Goal: Task Accomplishment & Management: Manage account settings

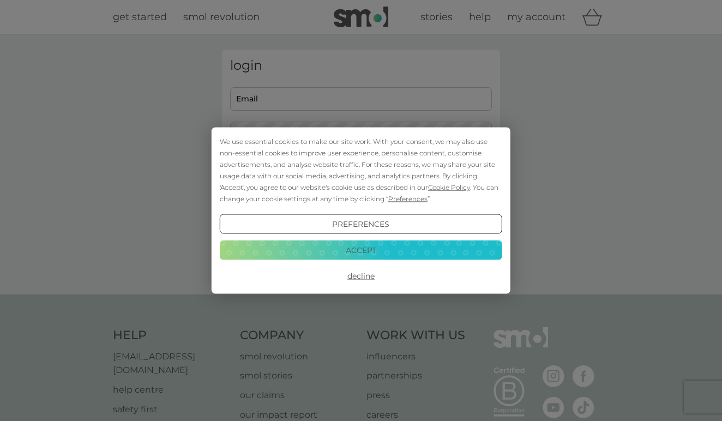
click at [359, 274] on button "Decline" at bounding box center [361, 276] width 282 height 20
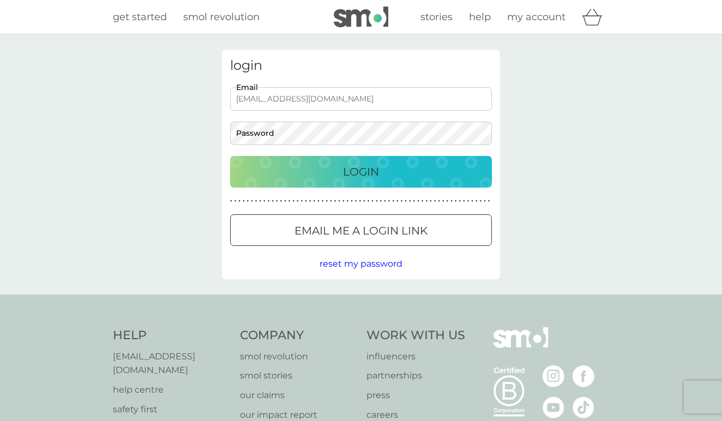
type input "ajanescott@hotmail.com"
click at [351, 168] on p "Login" at bounding box center [361, 171] width 36 height 17
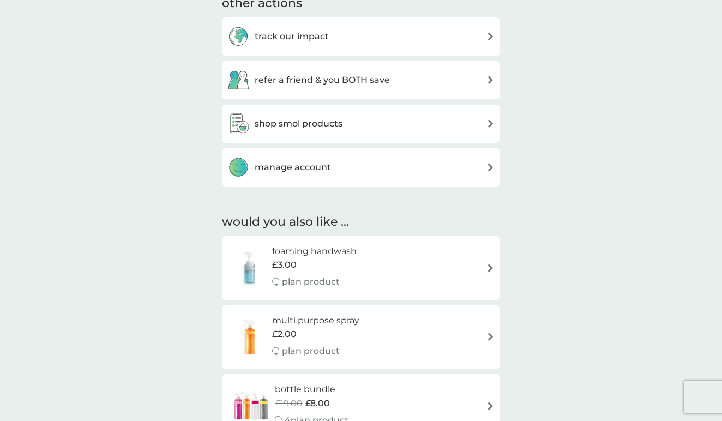
scroll to position [349, 0]
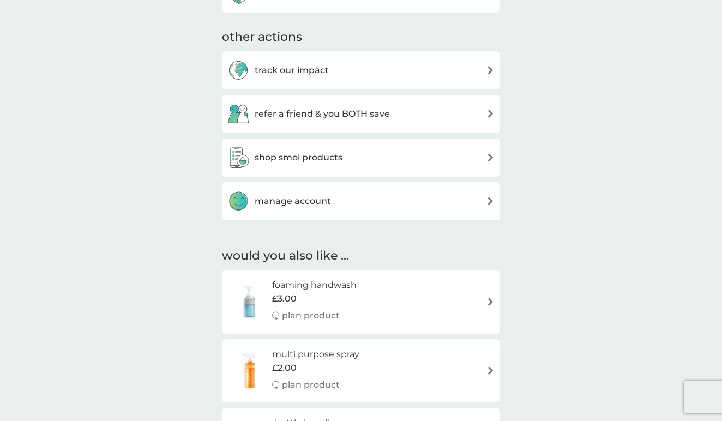
click at [487, 200] on img at bounding box center [490, 201] width 8 height 8
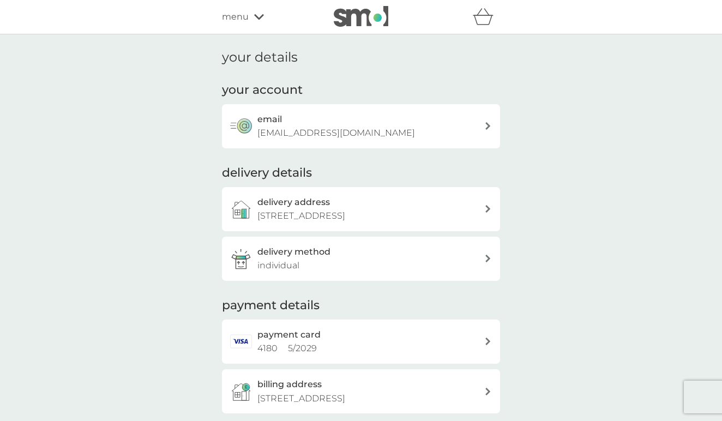
click at [256, 19] on icon at bounding box center [259, 17] width 10 height 7
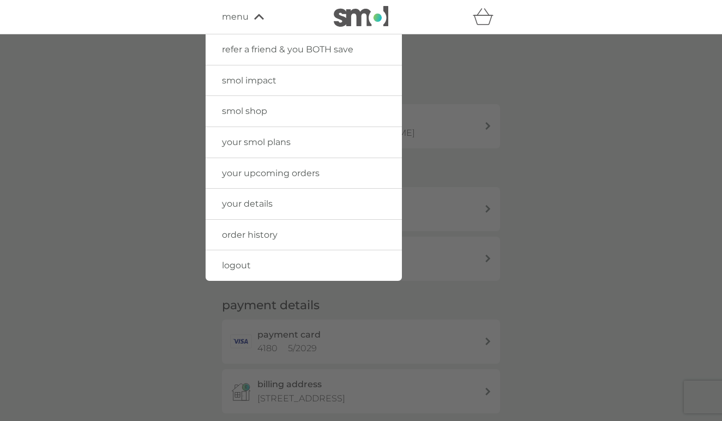
click at [254, 172] on span "your upcoming orders" at bounding box center [271, 173] width 98 height 10
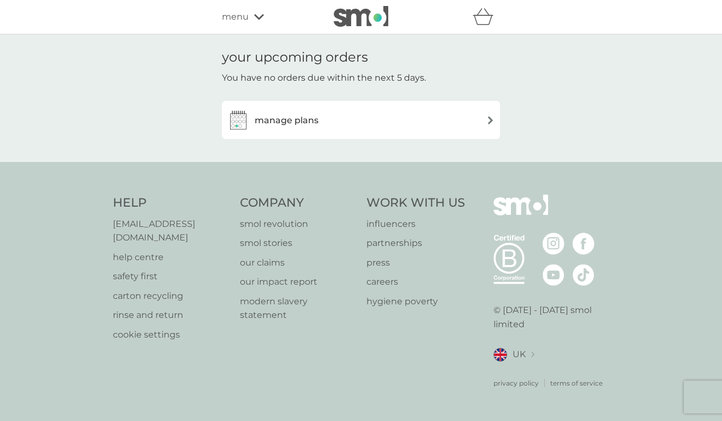
click at [494, 120] on img at bounding box center [490, 120] width 8 height 8
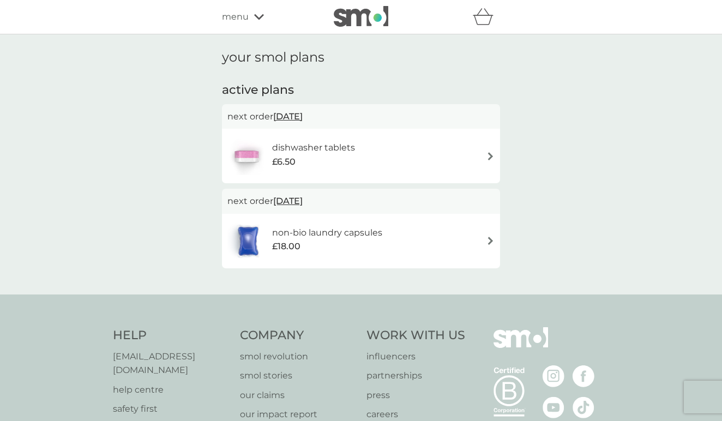
click at [291, 116] on span "18 Sep 2025" at bounding box center [287, 116] width 29 height 21
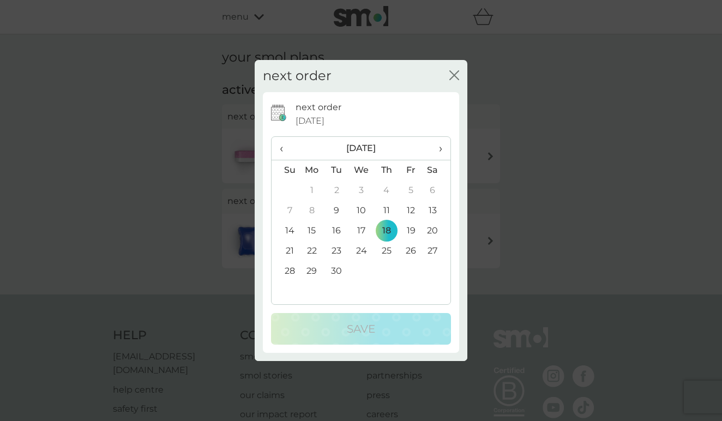
click at [454, 74] on icon "close" at bounding box center [454, 75] width 10 height 10
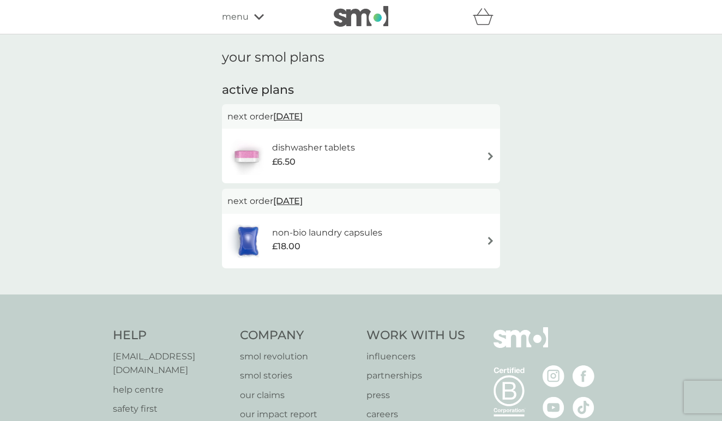
click at [492, 158] on img at bounding box center [490, 156] width 8 height 8
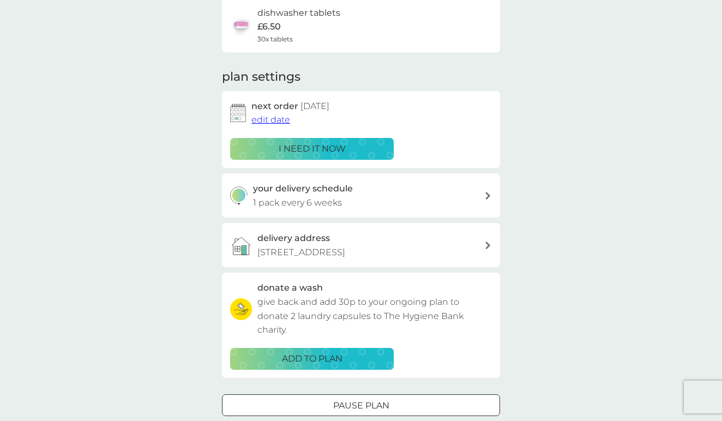
scroll to position [94, 0]
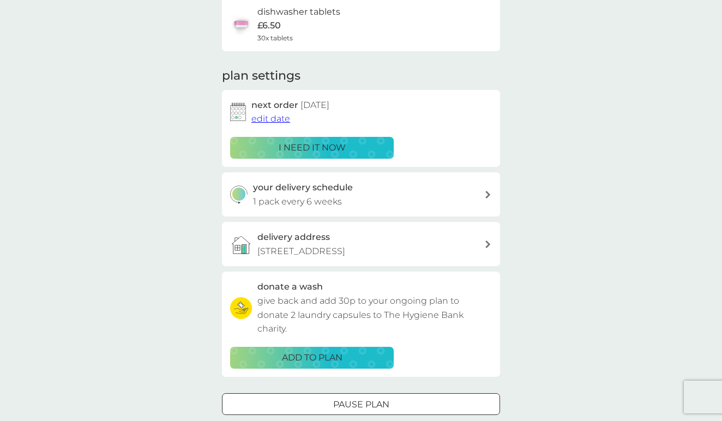
click at [490, 194] on icon at bounding box center [487, 195] width 5 height 8
select select "42"
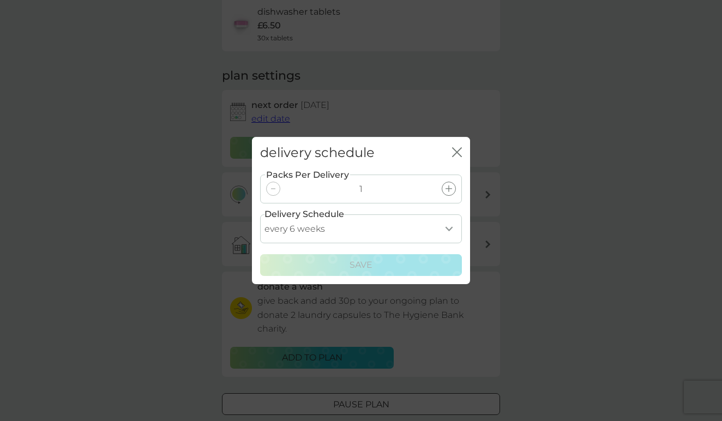
click at [458, 153] on icon "close" at bounding box center [457, 152] width 10 height 10
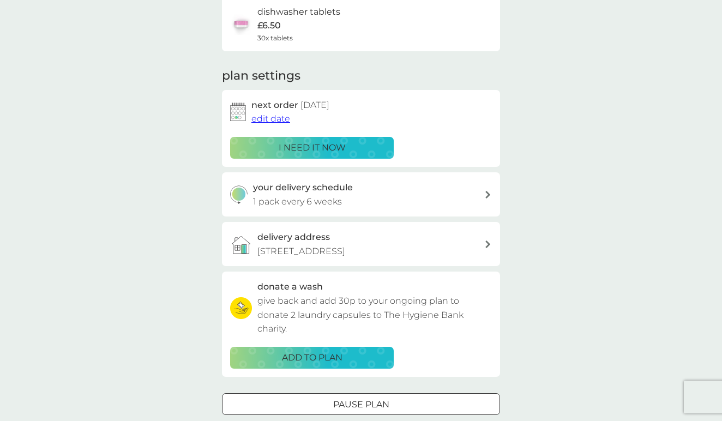
click at [486, 194] on icon at bounding box center [487, 195] width 5 height 8
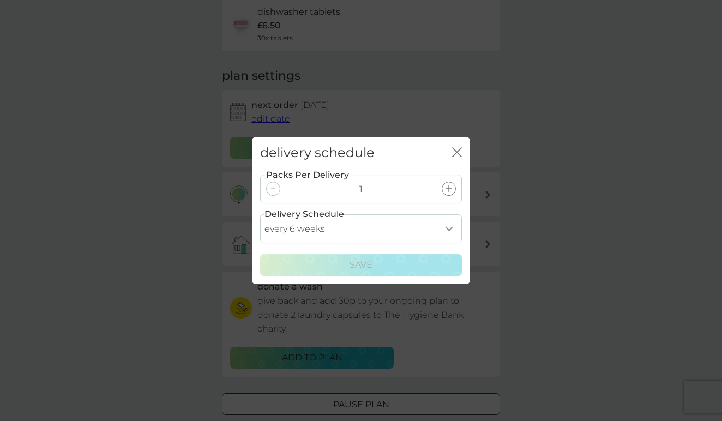
select select "119"
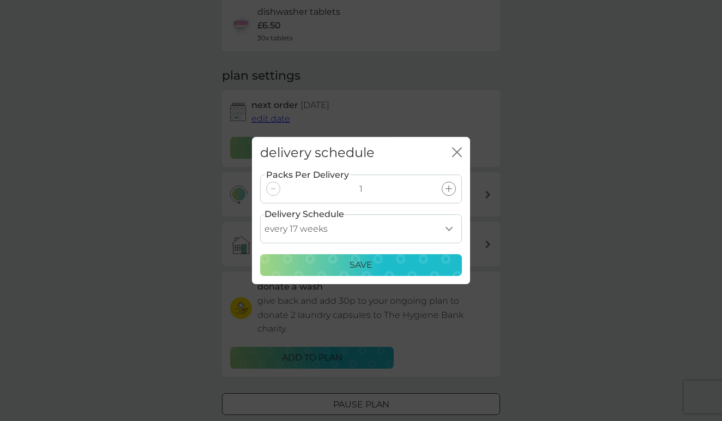
click at [387, 261] on div "Save" at bounding box center [361, 265] width 188 height 14
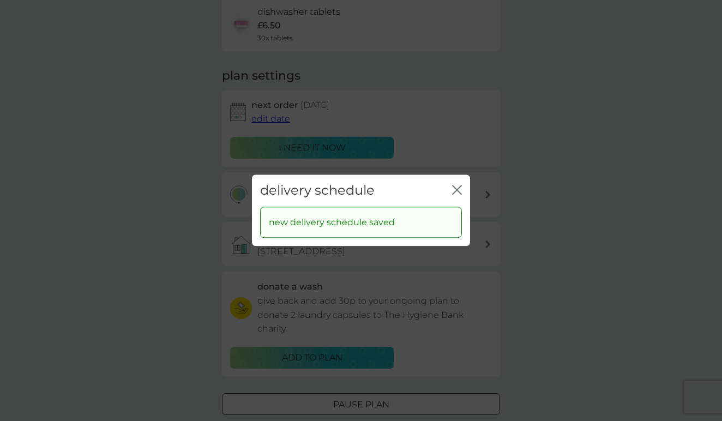
click at [456, 195] on icon "close" at bounding box center [457, 190] width 10 height 10
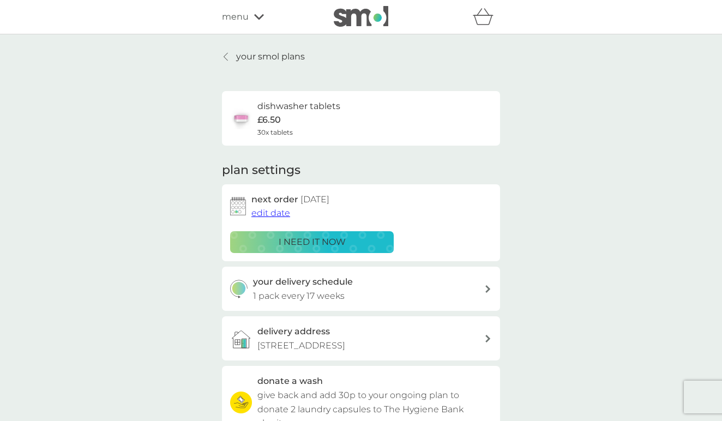
scroll to position [0, 0]
click at [224, 56] on icon at bounding box center [226, 56] width 4 height 9
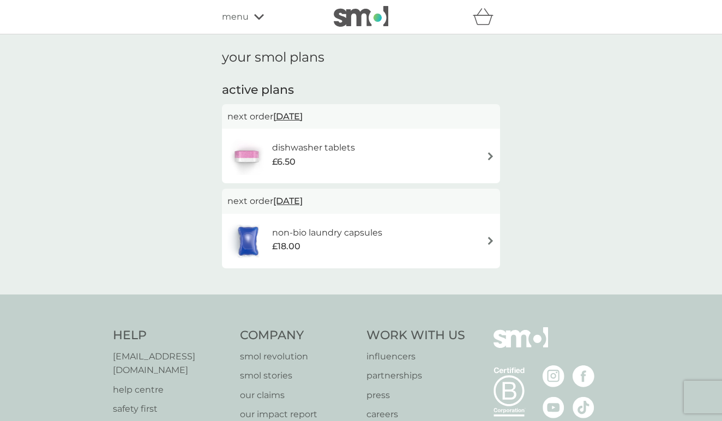
click at [490, 239] on img at bounding box center [490, 241] width 8 height 8
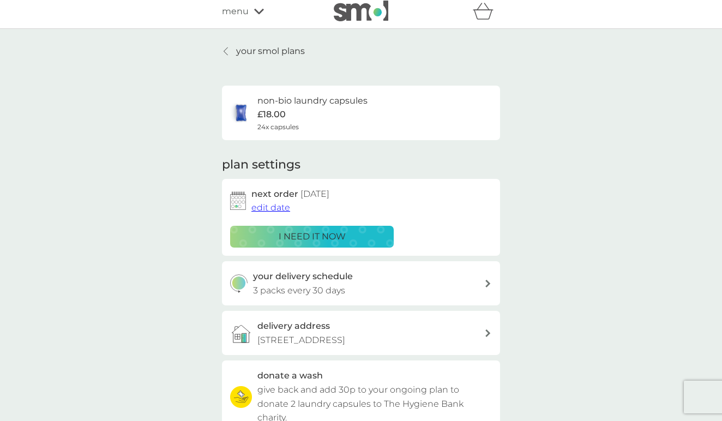
scroll to position [5, 0]
click at [487, 281] on icon at bounding box center [487, 284] width 5 height 8
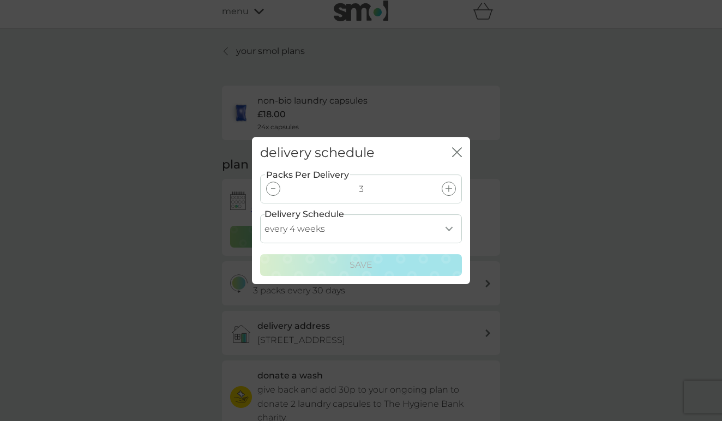
select select "119"
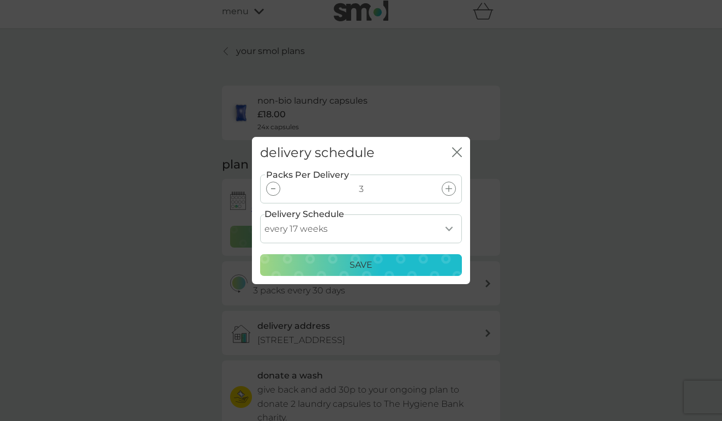
click at [383, 262] on div "Save" at bounding box center [361, 265] width 188 height 14
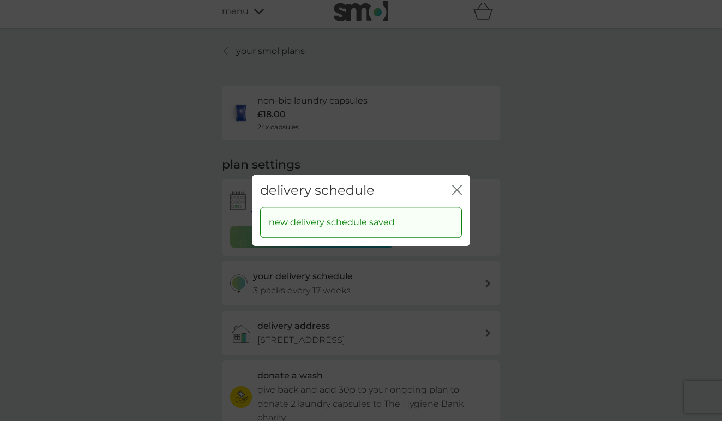
click at [457, 191] on icon "close" at bounding box center [457, 190] width 10 height 10
